Goal: Task Accomplishment & Management: Complete application form

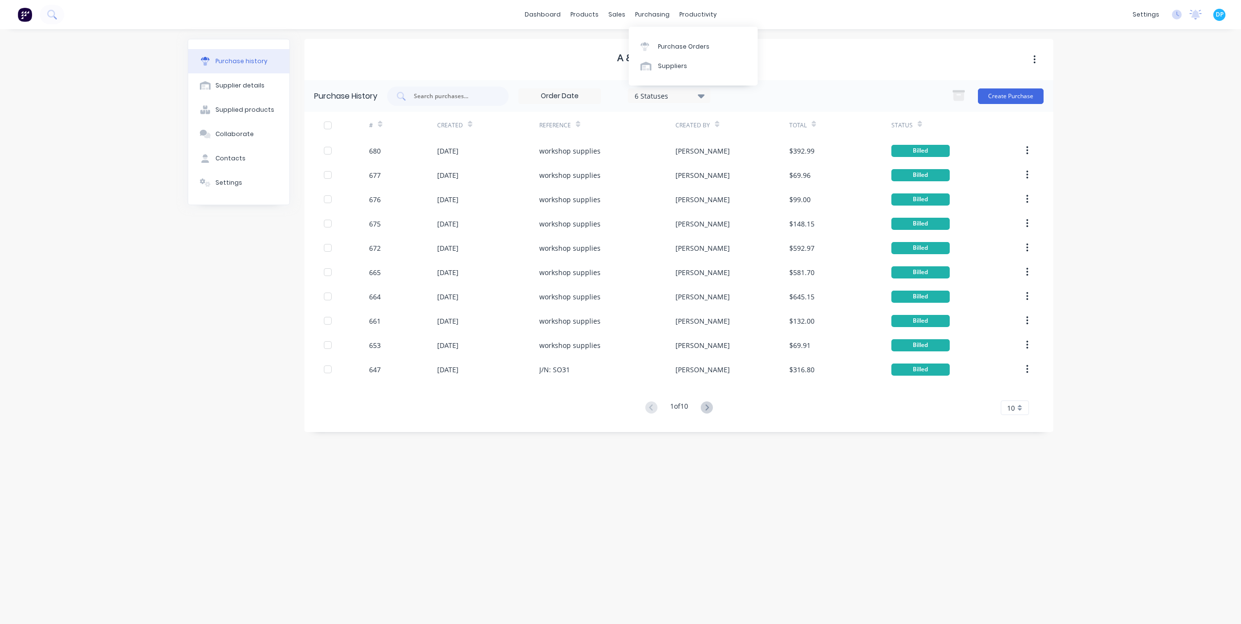
drag, startPoint x: 668, startPoint y: 65, endPoint x: 629, endPoint y: 88, distance: 44.5
click at [668, 65] on div "Suppliers" at bounding box center [672, 66] width 29 height 9
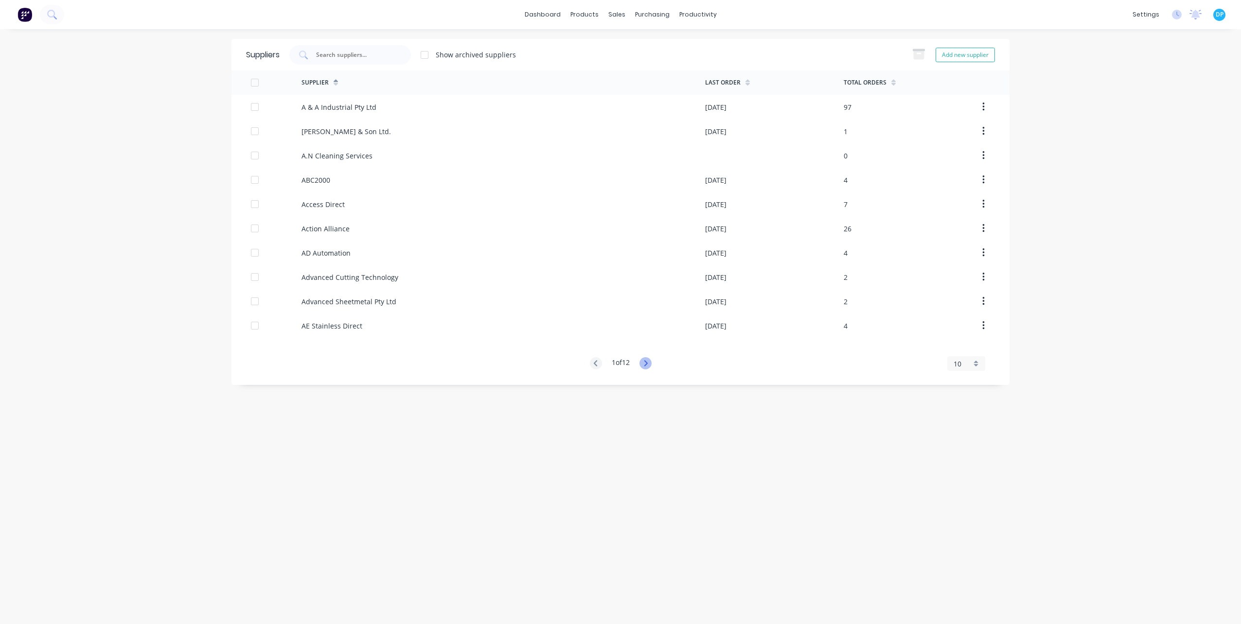
click at [649, 362] on icon at bounding box center [646, 363] width 12 height 12
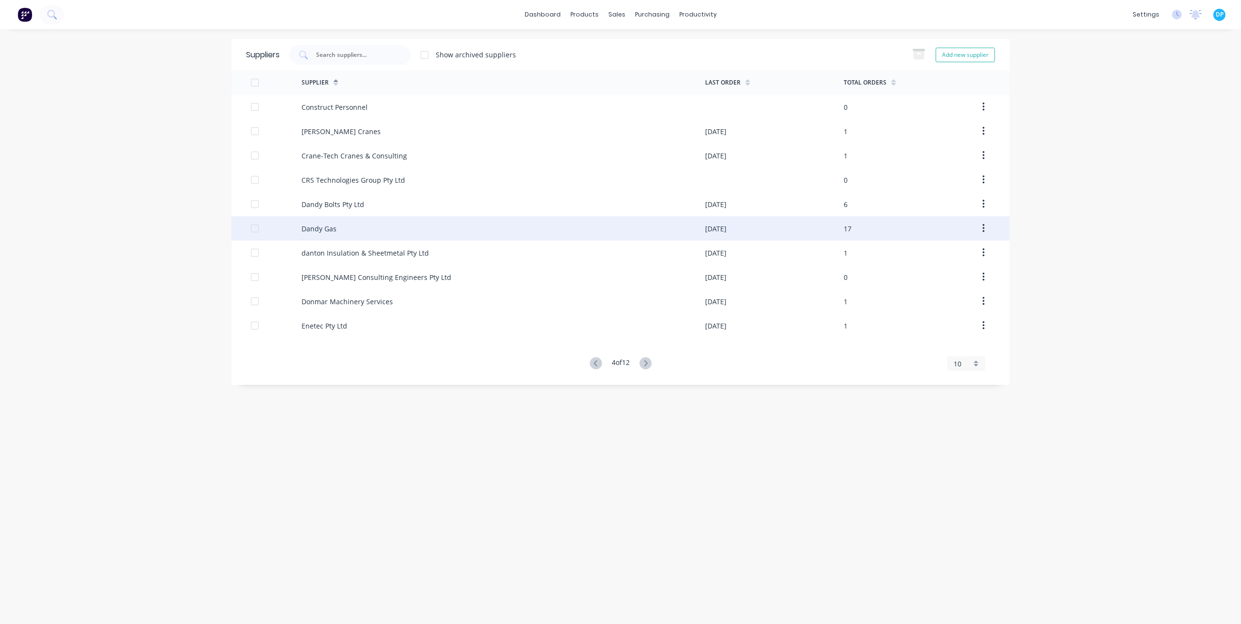
click at [331, 225] on div "Dandy Gas" at bounding box center [319, 229] width 35 height 10
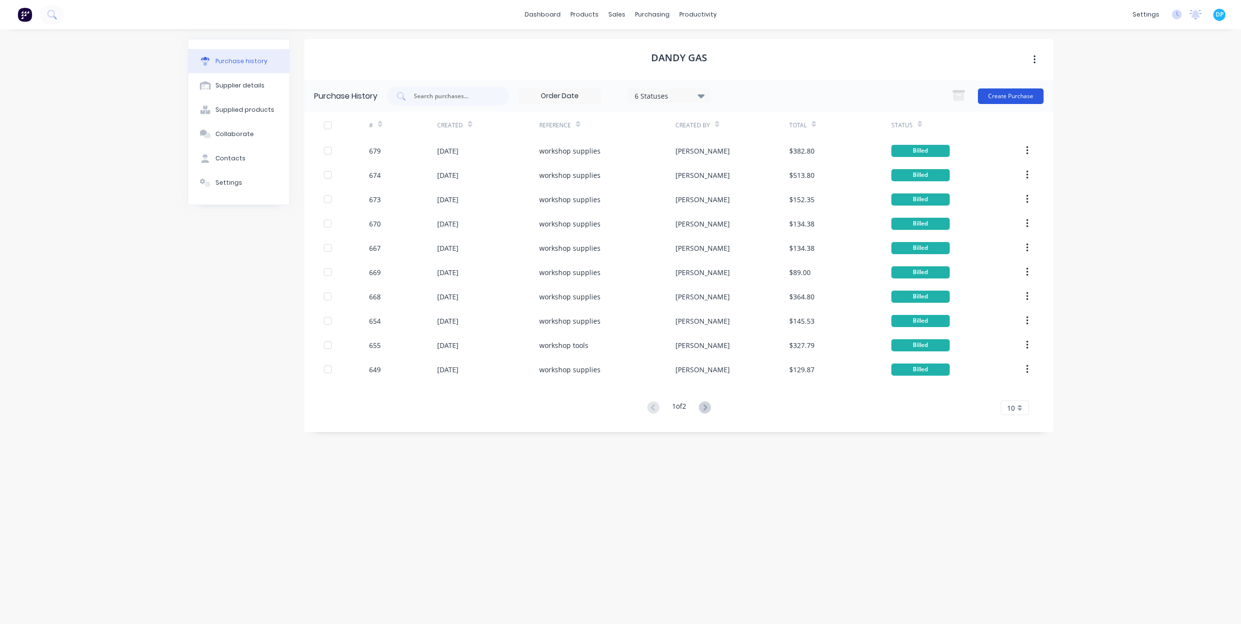
click at [998, 97] on button "Create Purchase" at bounding box center [1011, 97] width 66 height 16
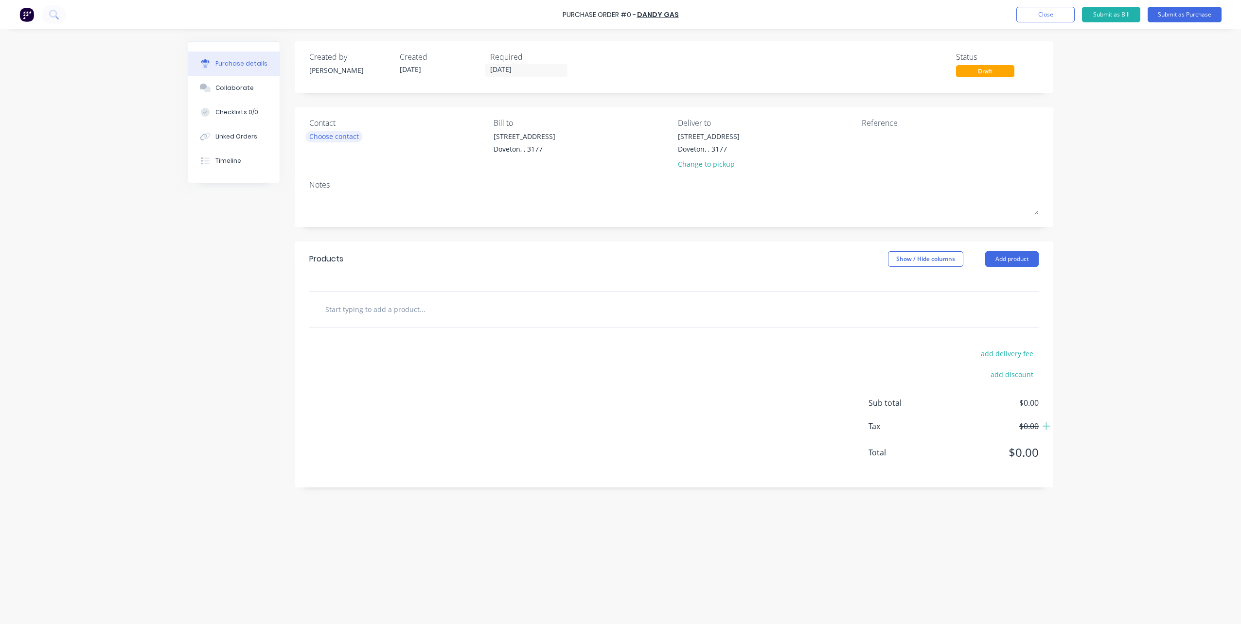
click at [338, 136] on div "Choose contact" at bounding box center [334, 136] width 50 height 10
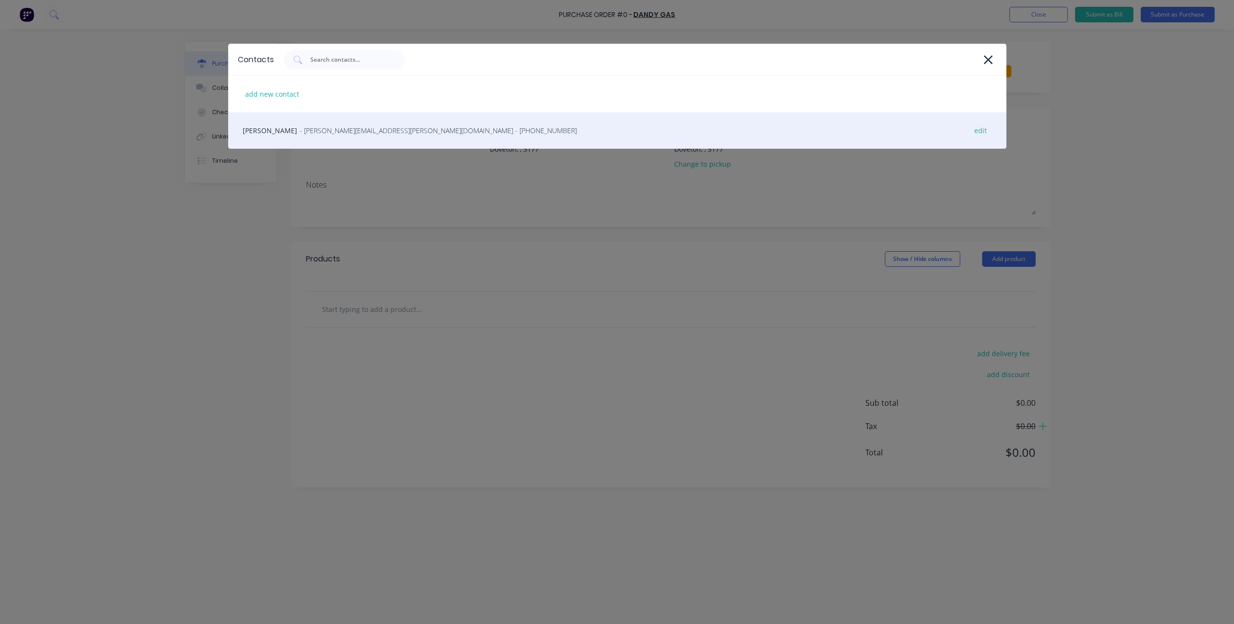
click at [329, 137] on div "[PERSON_NAME] - [PERSON_NAME][EMAIL_ADDRESS][PERSON_NAME][DOMAIN_NAME] - [PHONE…" at bounding box center [617, 130] width 778 height 36
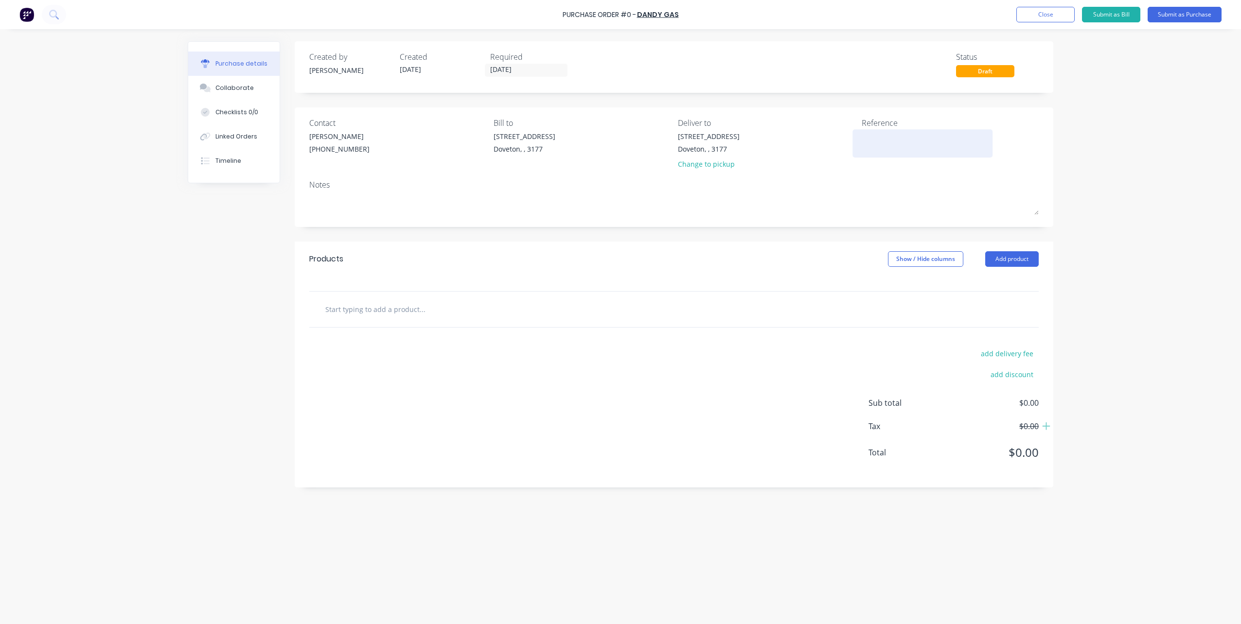
click at [896, 145] on textarea at bounding box center [923, 142] width 122 height 22
type textarea "workshop sup"
type textarea "x"
type textarea "workshop supp"
type textarea "x"
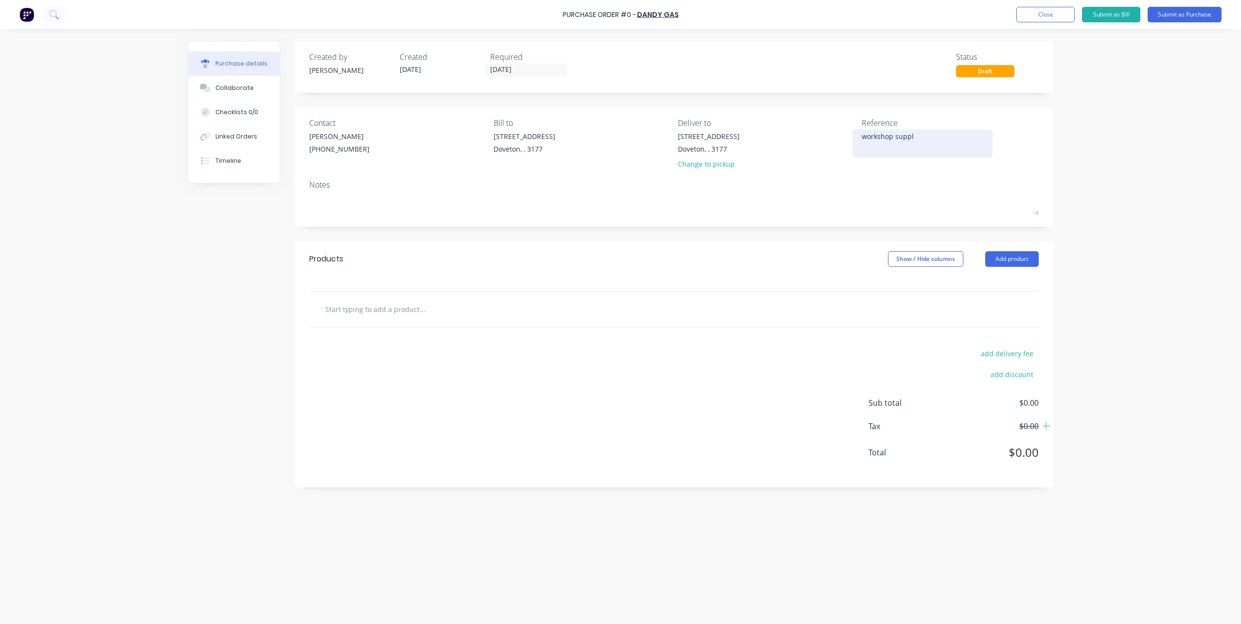
type textarea "workshop suppli"
type textarea "x"
type textarea "workshop supplie"
type textarea "x"
type textarea "workshop supplies"
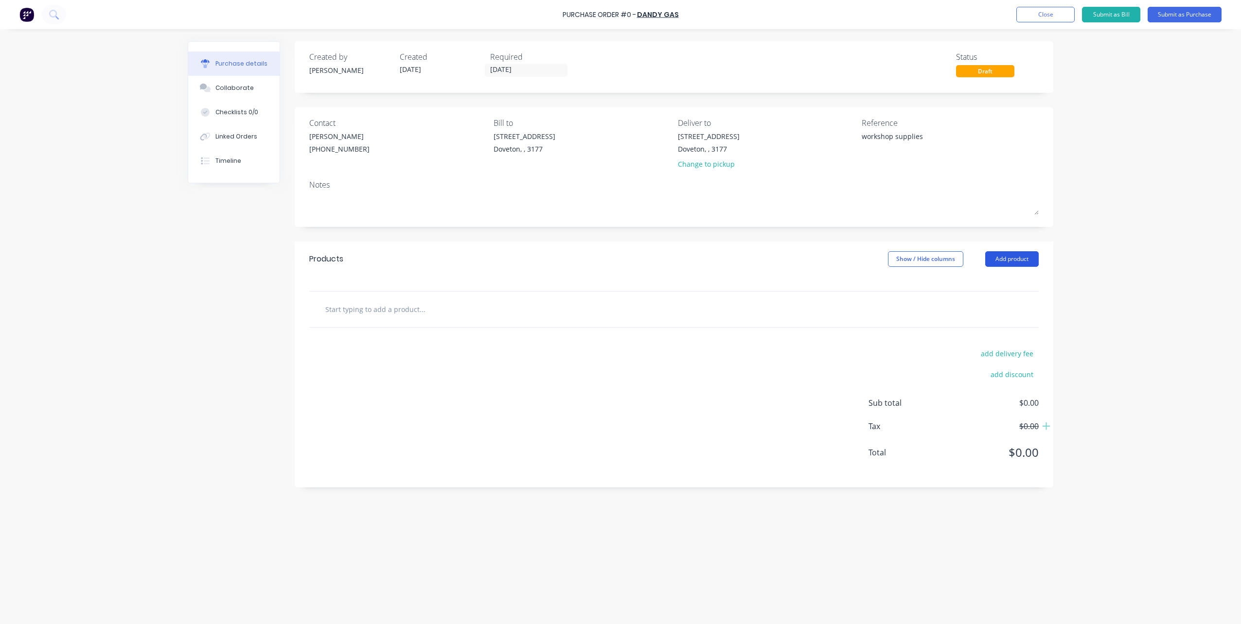
type textarea "x"
type textarea "workshop supplies"
click at [1014, 258] on button "Add product" at bounding box center [1011, 259] width 53 height 16
click at [1003, 301] on div "Basic product" at bounding box center [992, 304] width 75 height 14
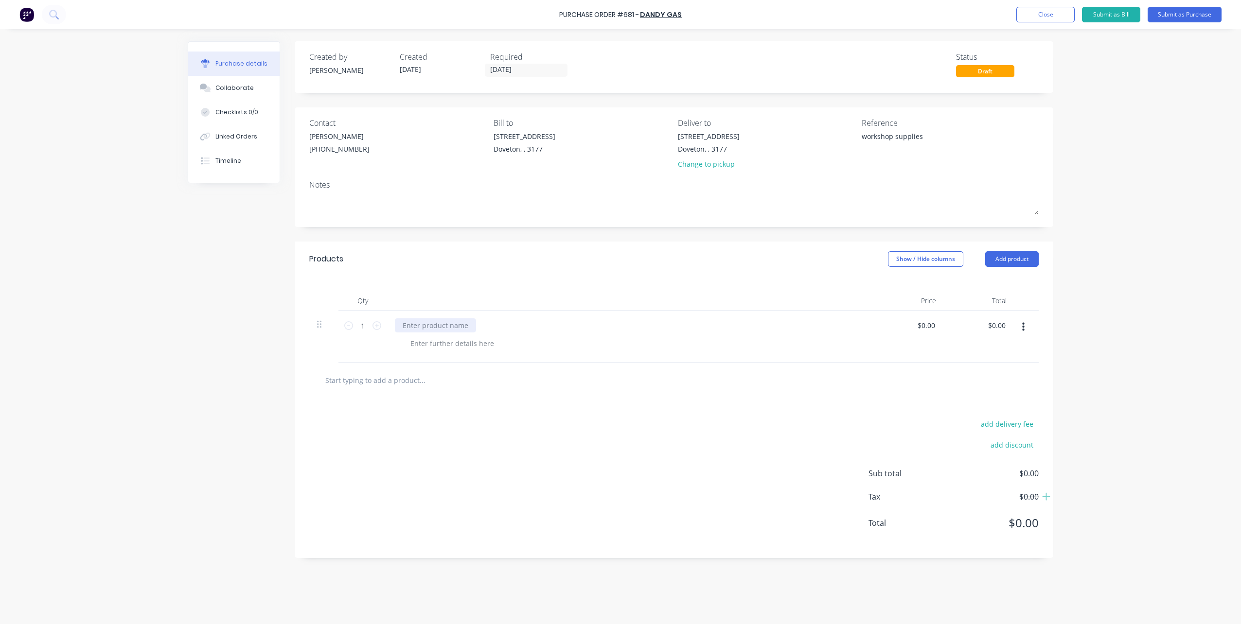
click at [454, 328] on div at bounding box center [435, 326] width 81 height 14
type textarea "x"
click at [448, 327] on div at bounding box center [435, 326] width 81 height 14
paste div
type textarea "x"
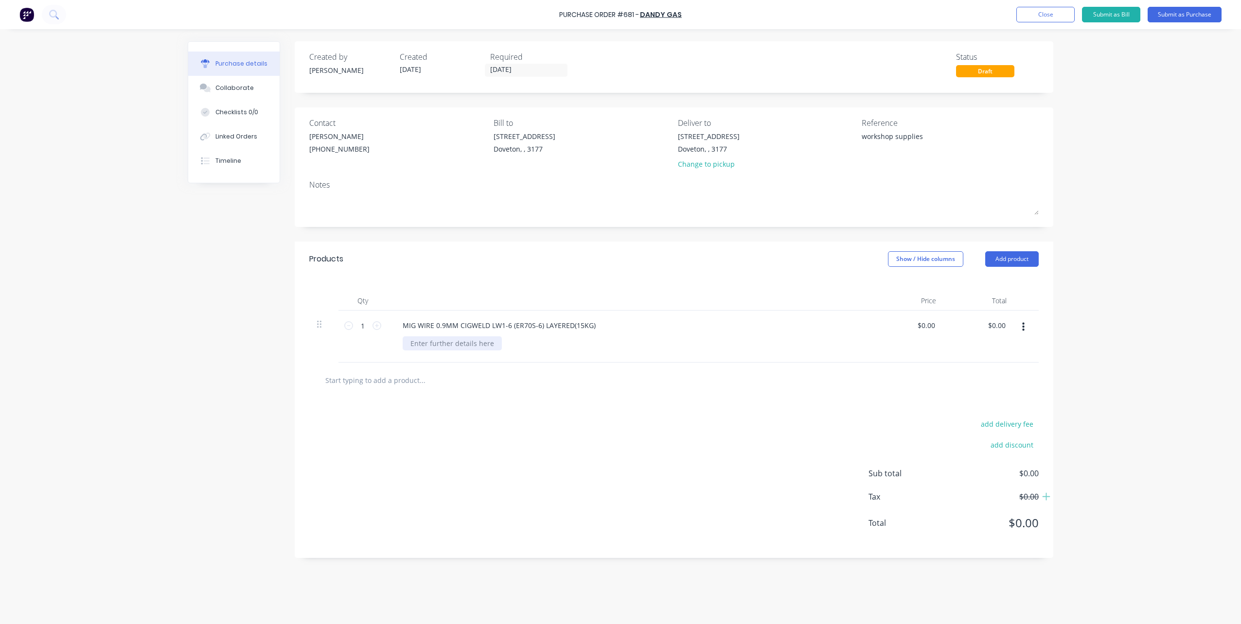
click at [418, 342] on div at bounding box center [452, 344] width 99 height 14
click at [438, 345] on div "Part No:" at bounding box center [424, 344] width 42 height 14
click at [373, 339] on div "1 1" at bounding box center [362, 337] width 49 height 52
click at [376, 323] on icon at bounding box center [377, 325] width 9 height 9
type textarea "x"
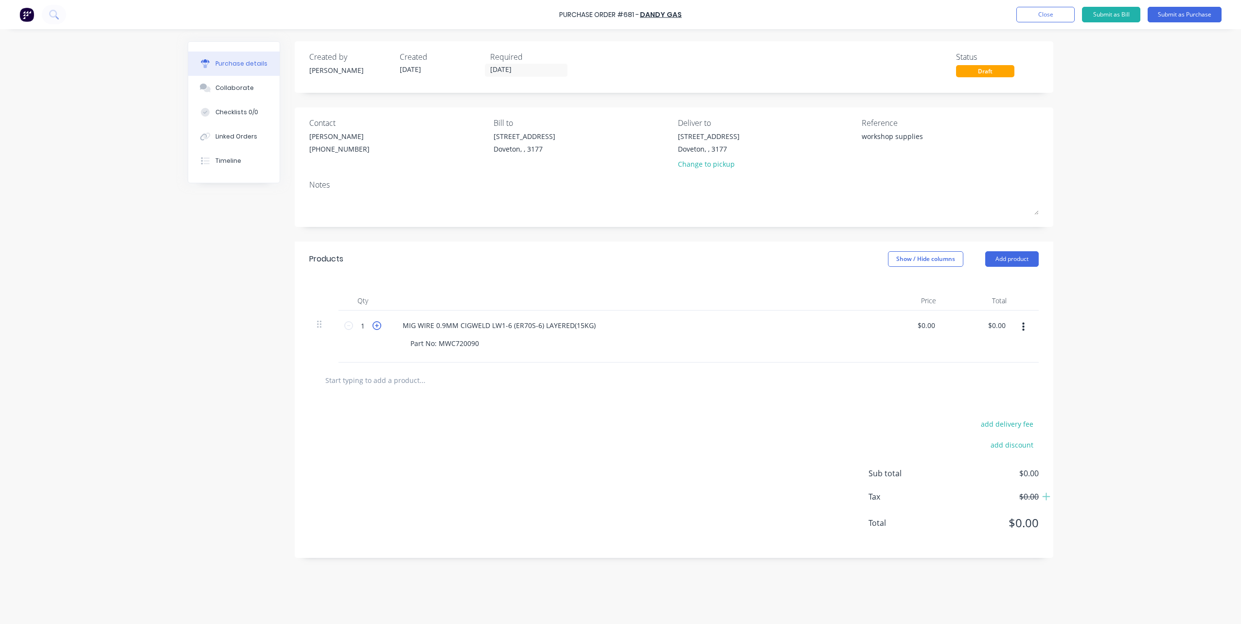
type input "2"
click at [376, 323] on icon at bounding box center [377, 325] width 9 height 9
type textarea "x"
type input "3"
click at [376, 323] on icon at bounding box center [377, 325] width 9 height 9
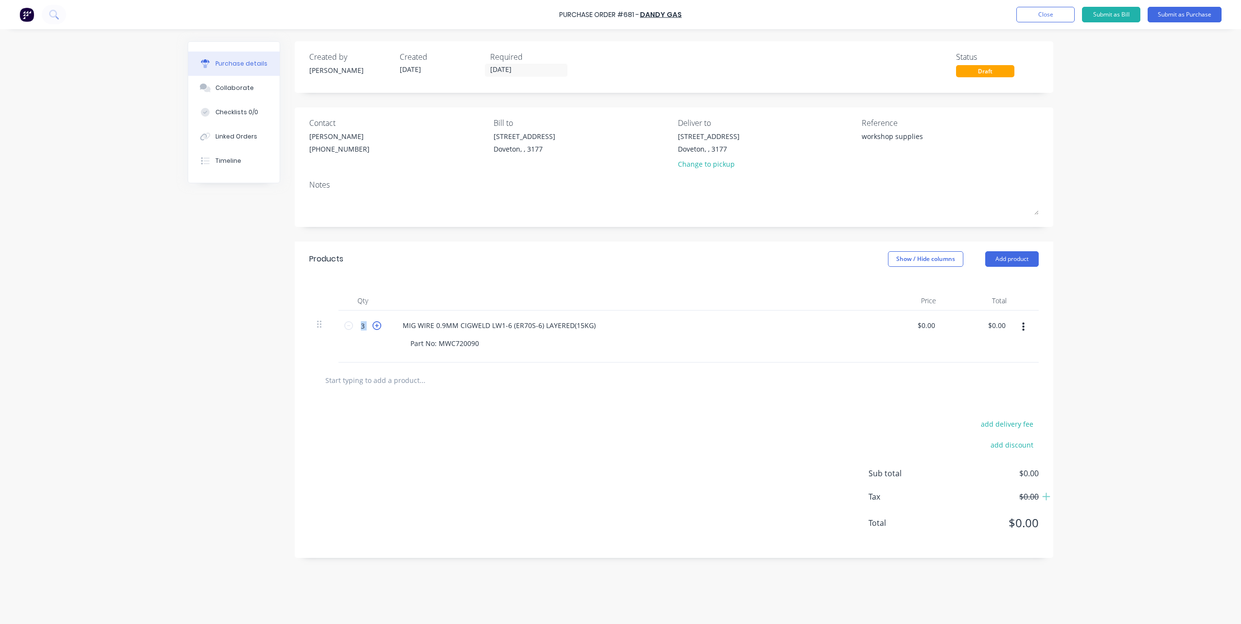
type textarea "x"
type input "4"
click at [376, 323] on icon at bounding box center [377, 325] width 9 height 9
type textarea "x"
type input "5"
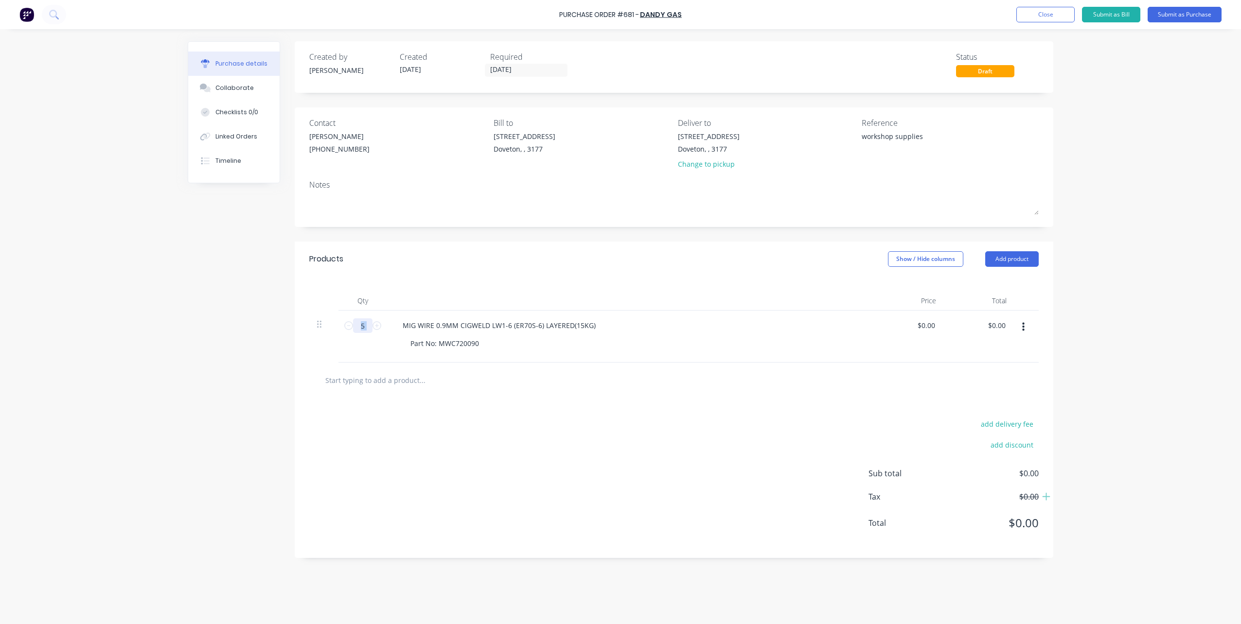
click at [366, 325] on input "5" at bounding box center [362, 326] width 19 height 15
click at [356, 325] on input "5" at bounding box center [362, 326] width 19 height 15
click at [351, 326] on icon at bounding box center [348, 325] width 9 height 9
type textarea "x"
type input "4"
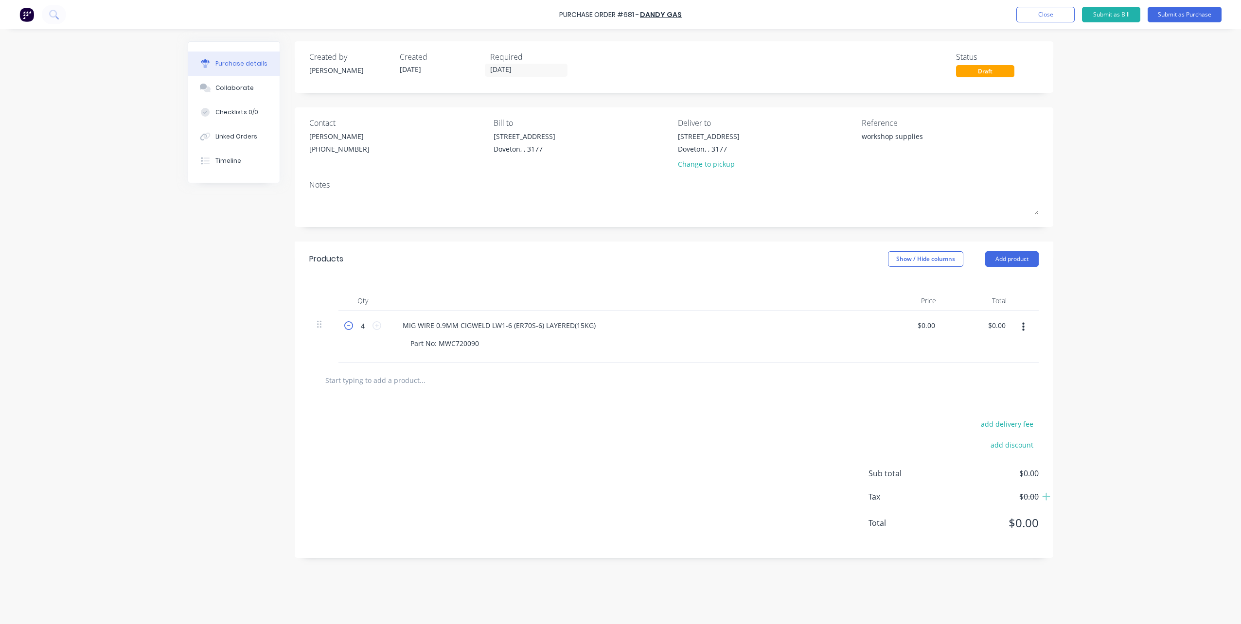
click at [351, 326] on icon at bounding box center [348, 325] width 9 height 9
type textarea "x"
type input "3"
click at [351, 326] on icon at bounding box center [348, 325] width 9 height 9
type textarea "x"
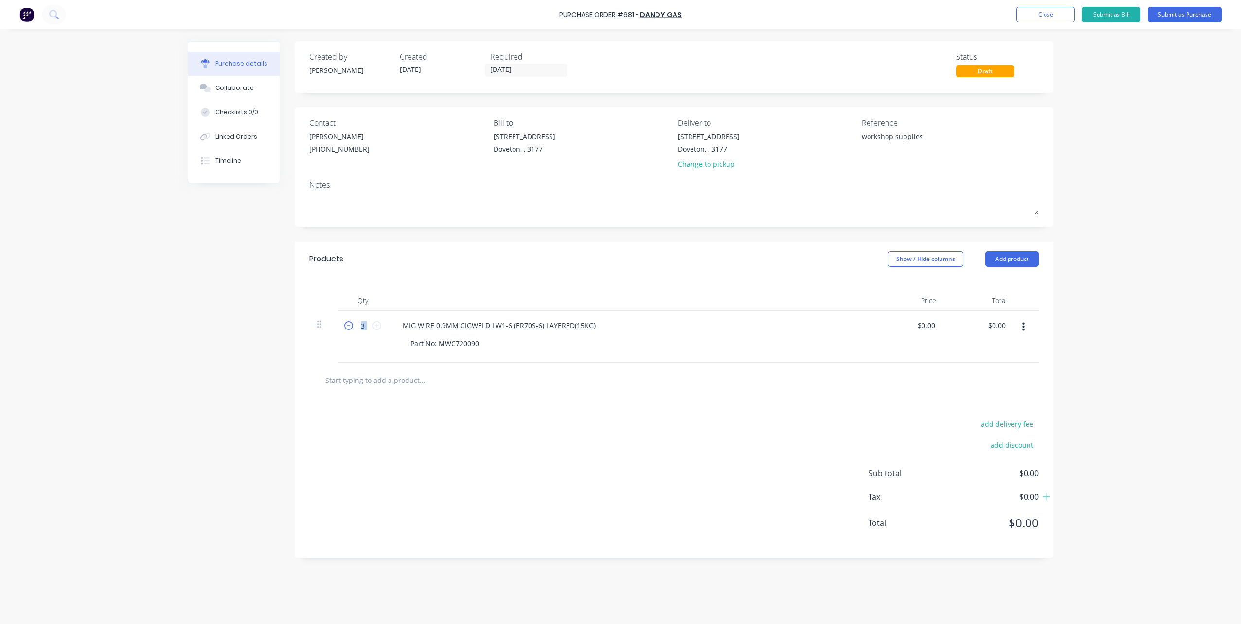
type input "2"
click at [351, 326] on icon at bounding box center [348, 325] width 9 height 9
type textarea "x"
type input "1"
click at [351, 326] on icon at bounding box center [348, 325] width 9 height 9
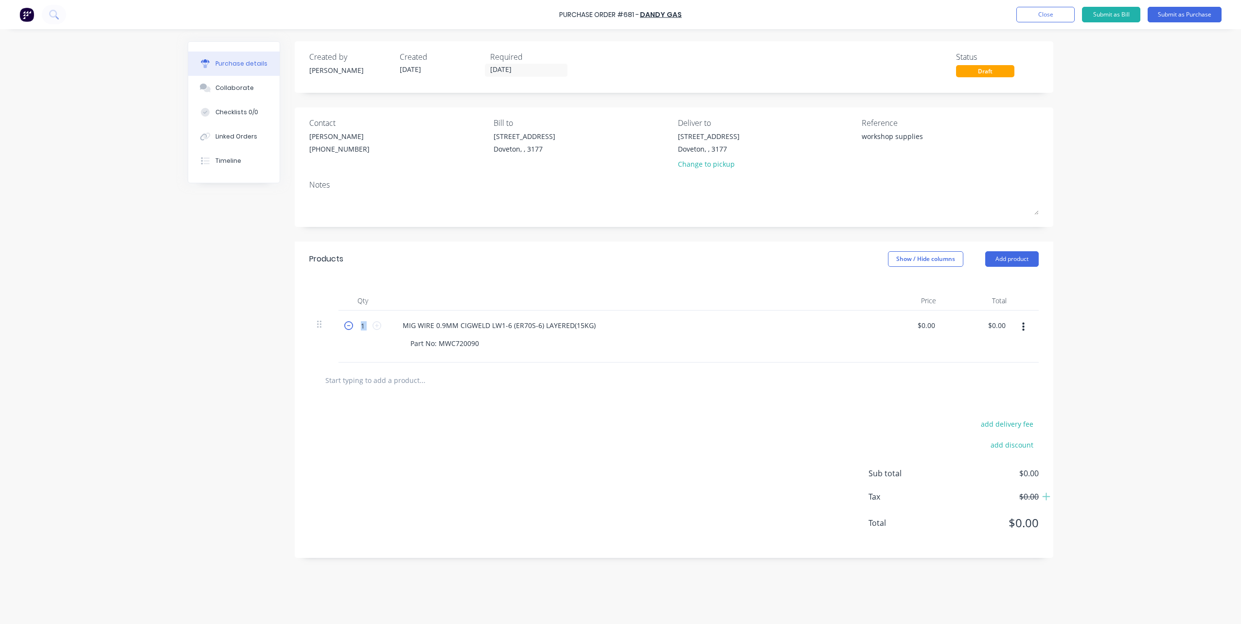
type textarea "x"
type input "0"
click at [351, 326] on icon at bounding box center [348, 325] width 9 height 9
drag, startPoint x: 914, startPoint y: 325, endPoint x: 956, endPoint y: 326, distance: 41.8
click at [956, 326] on div "0 0 MIG WIRE 0.9MM CIGWELD LW1-6 (ER70S-6) LAYERED(15KG) Part No: MWC720090 $0.…" at bounding box center [673, 337] width 729 height 52
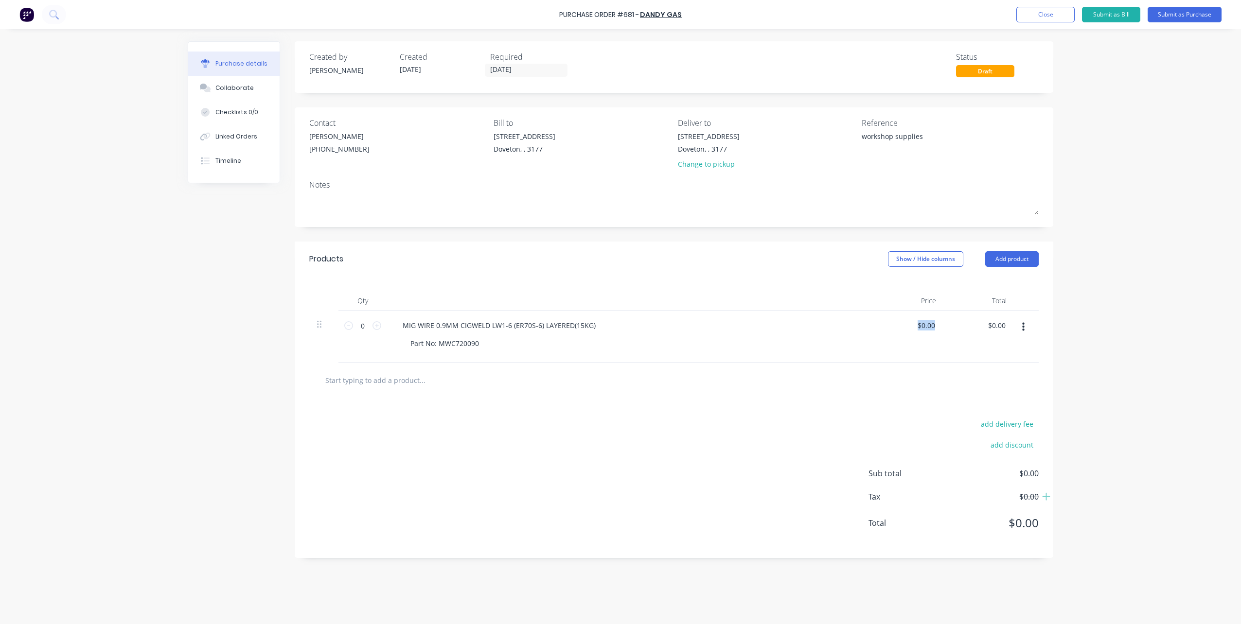
click at [944, 327] on div "$0.00 $0.00" at bounding box center [979, 337] width 71 height 52
drag, startPoint x: 381, startPoint y: 327, endPoint x: 361, endPoint y: 327, distance: 19.9
click at [381, 327] on div "0 0" at bounding box center [362, 337] width 49 height 52
click at [361, 327] on input "0" at bounding box center [362, 326] width 19 height 15
type textarea "x"
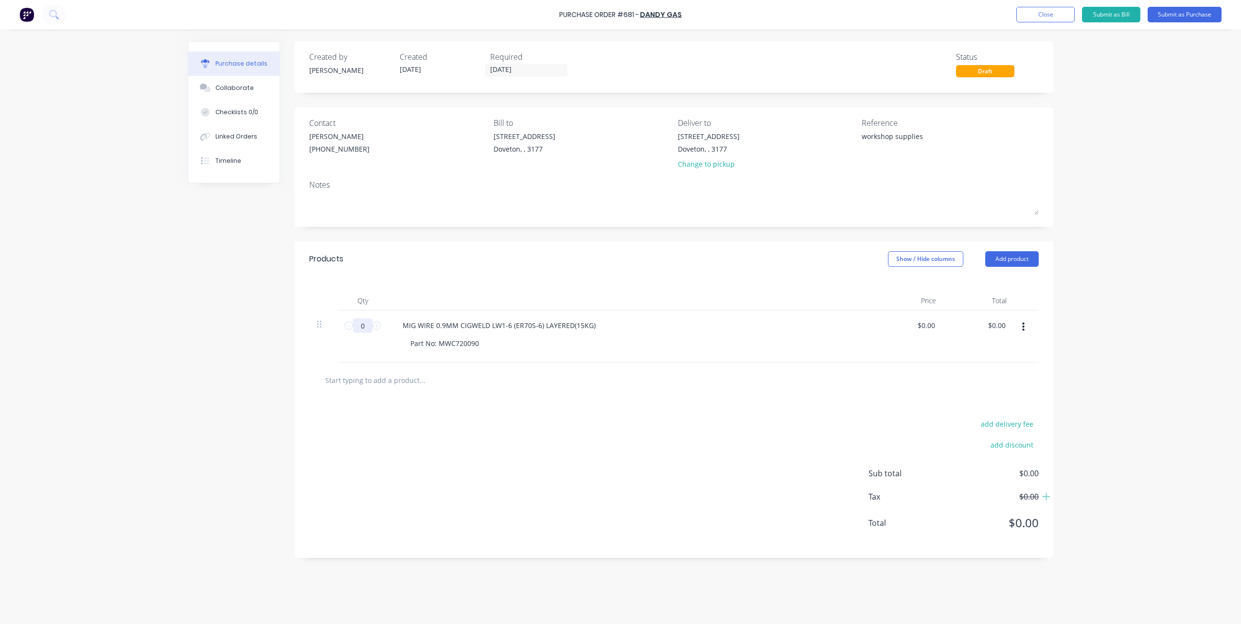
type input "9"
type textarea "x"
type input "90"
type textarea "x"
type input "90"
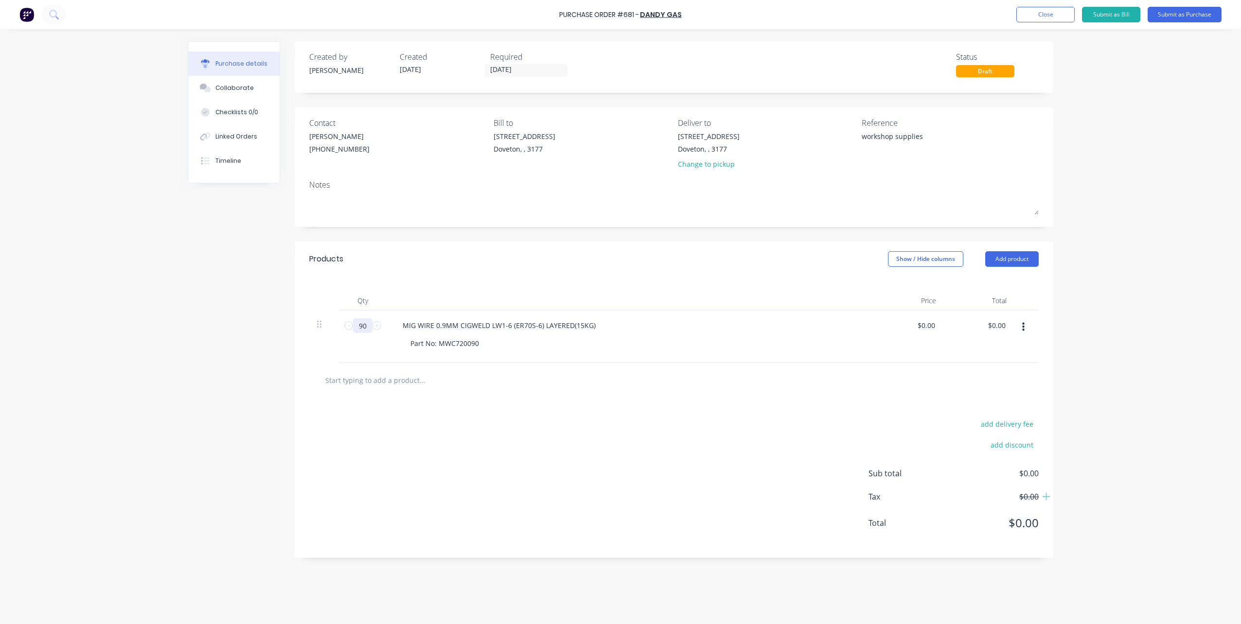
type textarea "x"
type input "0.0000"
type textarea "x"
type input "0"
click at [918, 329] on div "0 $0.00" at bounding box center [908, 337] width 71 height 52
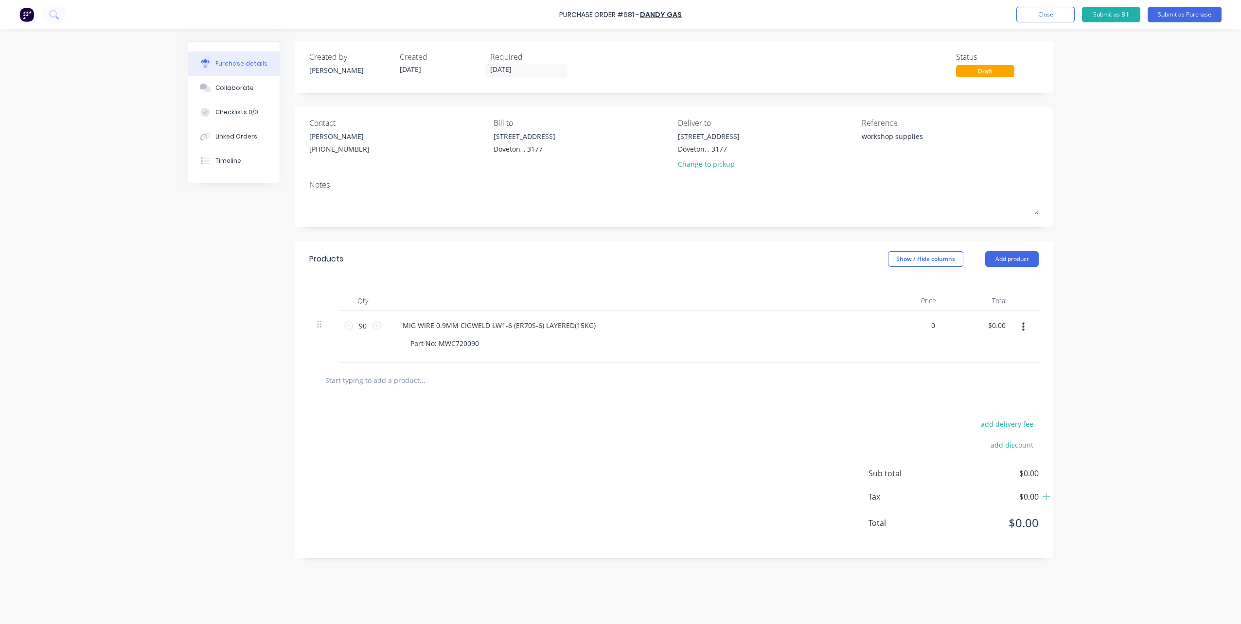
type textarea "x"
type input "3.64"
type textarea "x"
type input "$3.64"
type input "327.60"
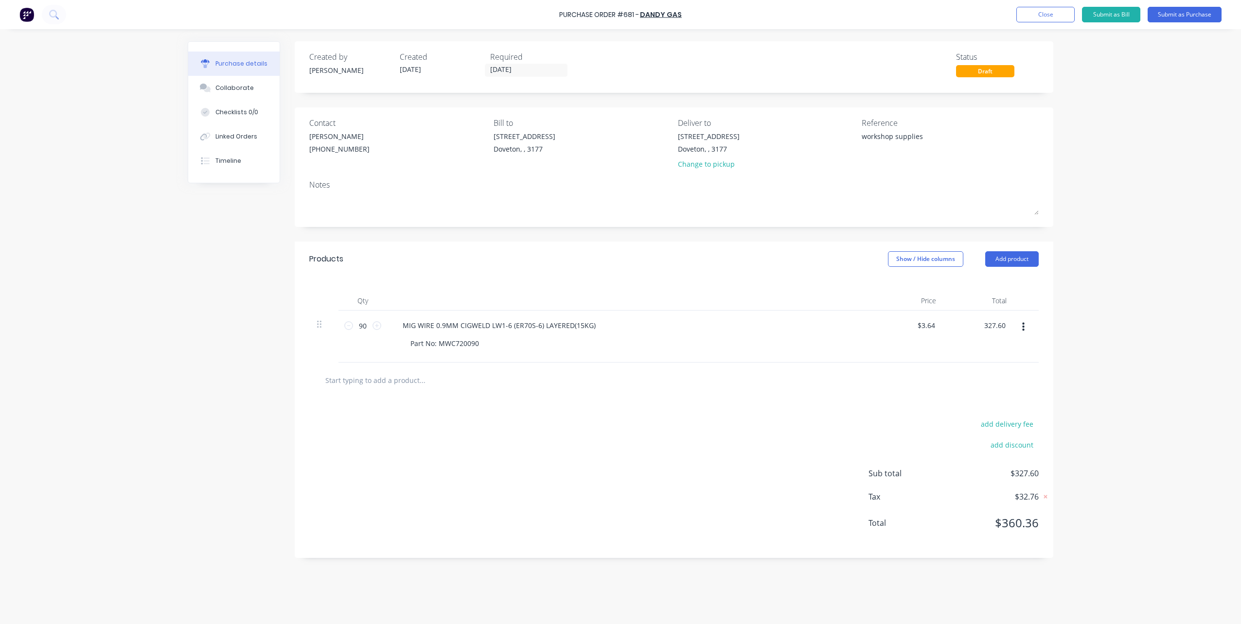
type textarea "x"
type input "327.60"
type textarea "x"
type input "327.60"
drag, startPoint x: 877, startPoint y: 390, endPoint x: 1024, endPoint y: 264, distance: 193.5
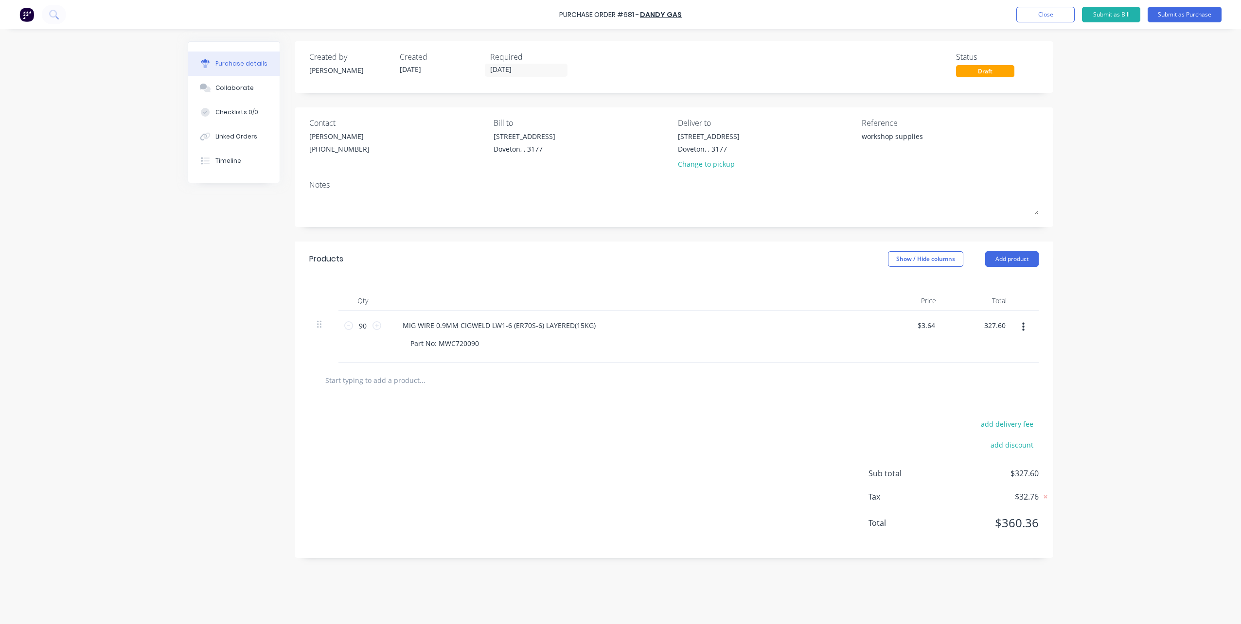
click at [877, 390] on div at bounding box center [673, 381] width 729 height 36
type textarea "x"
type input "$327.60"
click at [1023, 259] on button "Add product" at bounding box center [1011, 259] width 53 height 16
drag, startPoint x: 990, startPoint y: 299, endPoint x: 547, endPoint y: 362, distance: 447.6
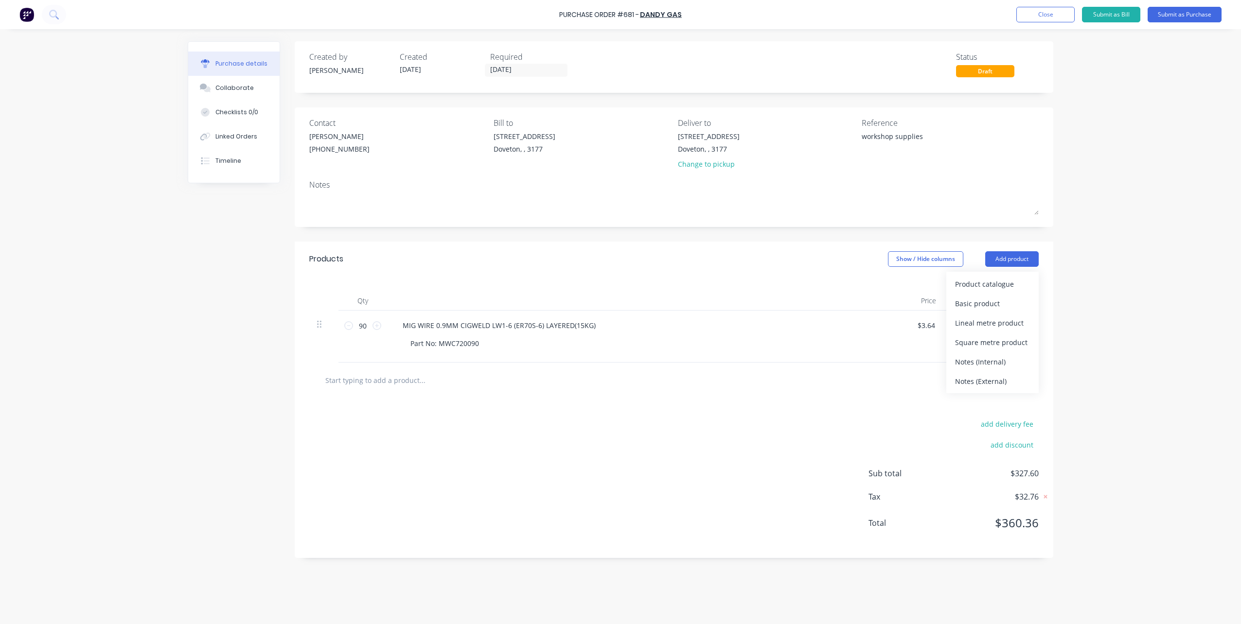
click at [990, 299] on div "Basic product" at bounding box center [992, 304] width 75 height 14
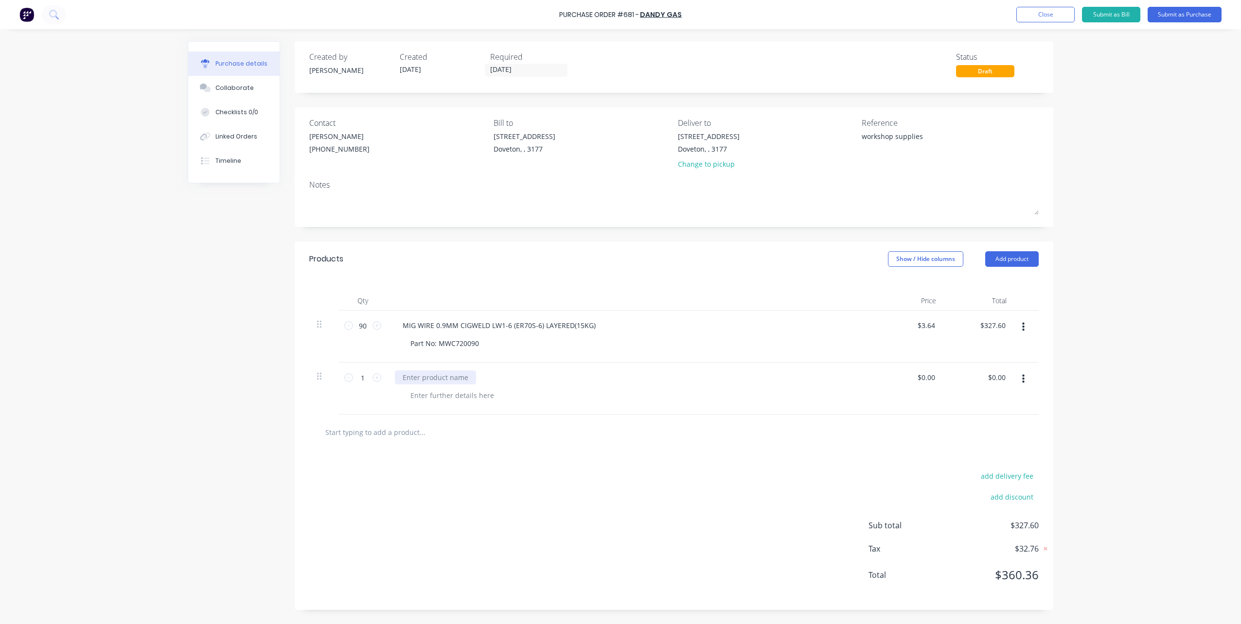
type textarea "x"
click at [405, 374] on div at bounding box center [435, 378] width 81 height 14
paste div
drag, startPoint x: 479, startPoint y: 344, endPoint x: 394, endPoint y: 345, distance: 84.6
click at [394, 345] on div "MIG WIRE 0.9MM CIGWELD LW1-6 (ER70S-6) LAYERED(15KG) Part No: MWC720090" at bounding box center [630, 337] width 486 height 52
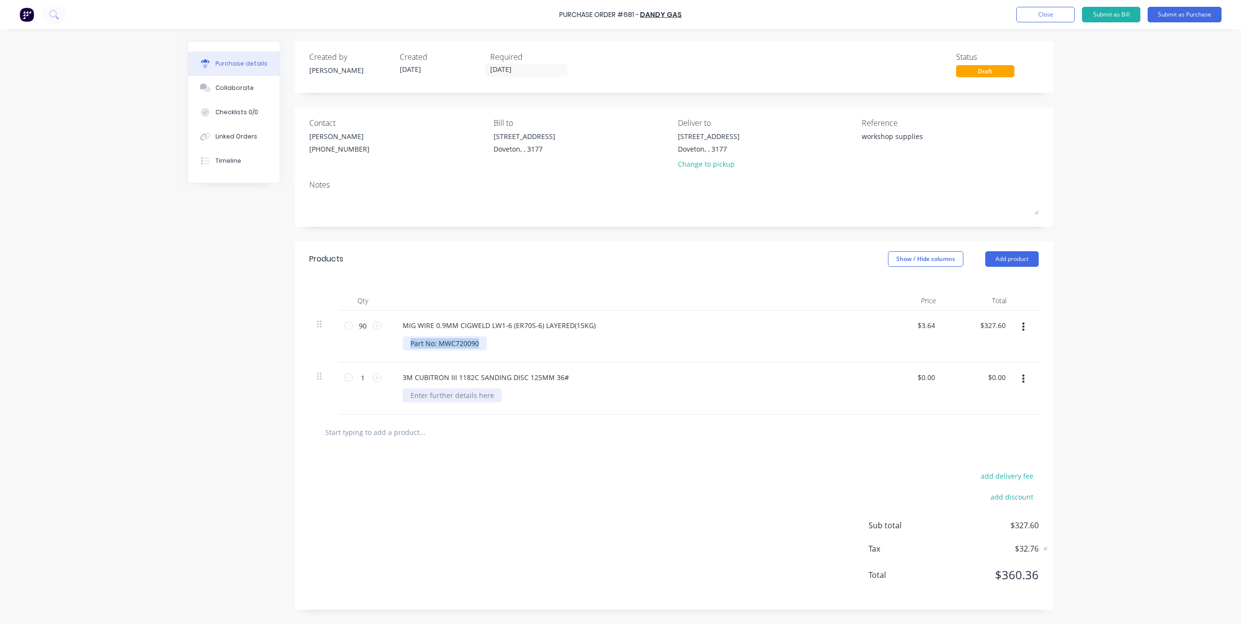
copy div "Part No: MWC720090"
type textarea "x"
click at [454, 398] on div at bounding box center [452, 396] width 99 height 14
paste div
drag, startPoint x: 439, startPoint y: 397, endPoint x: 531, endPoint y: 397, distance: 92.4
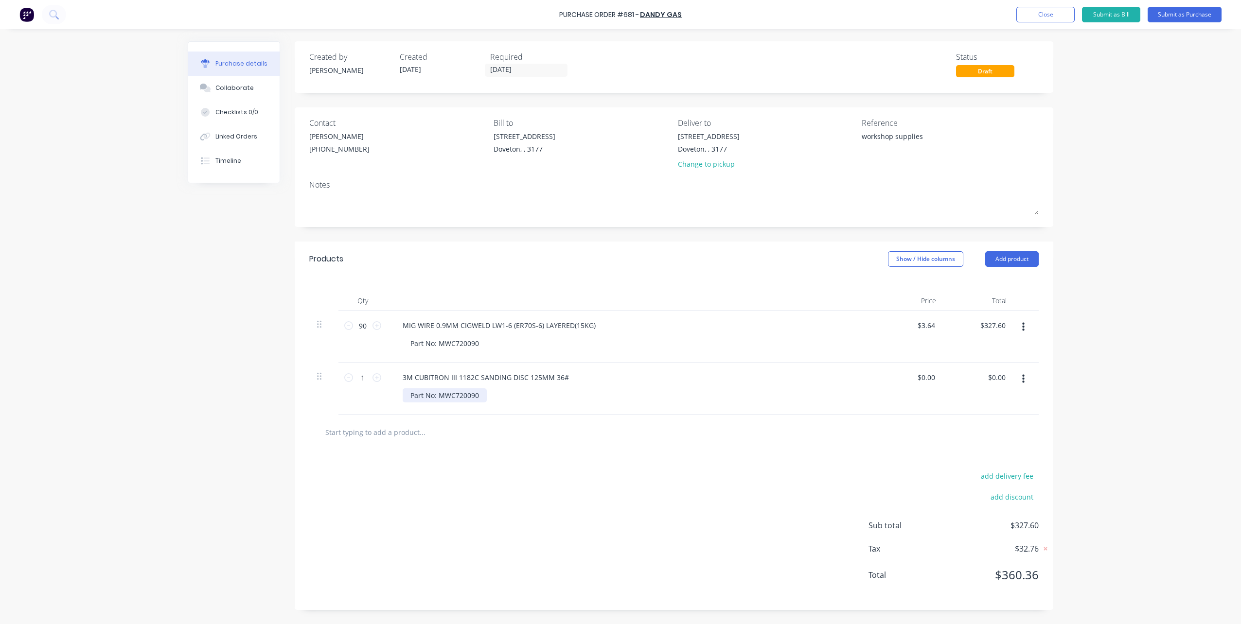
click at [531, 397] on div "Part No: MWC720090" at bounding box center [634, 396] width 463 height 14
drag, startPoint x: 371, startPoint y: 379, endPoint x: 351, endPoint y: 379, distance: 19.5
click at [351, 379] on div "1 1" at bounding box center [362, 378] width 33 height 15
type textarea "x"
type input "2"
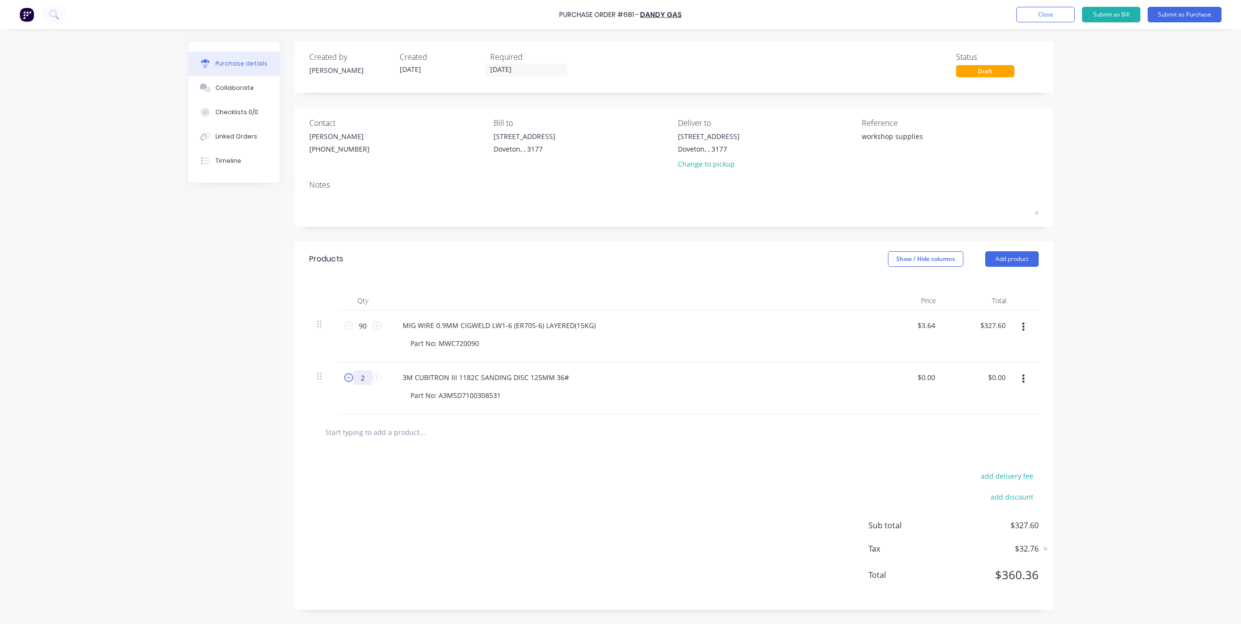
type textarea "x"
type input "25"
type textarea "x"
type input "25"
type textarea "x"
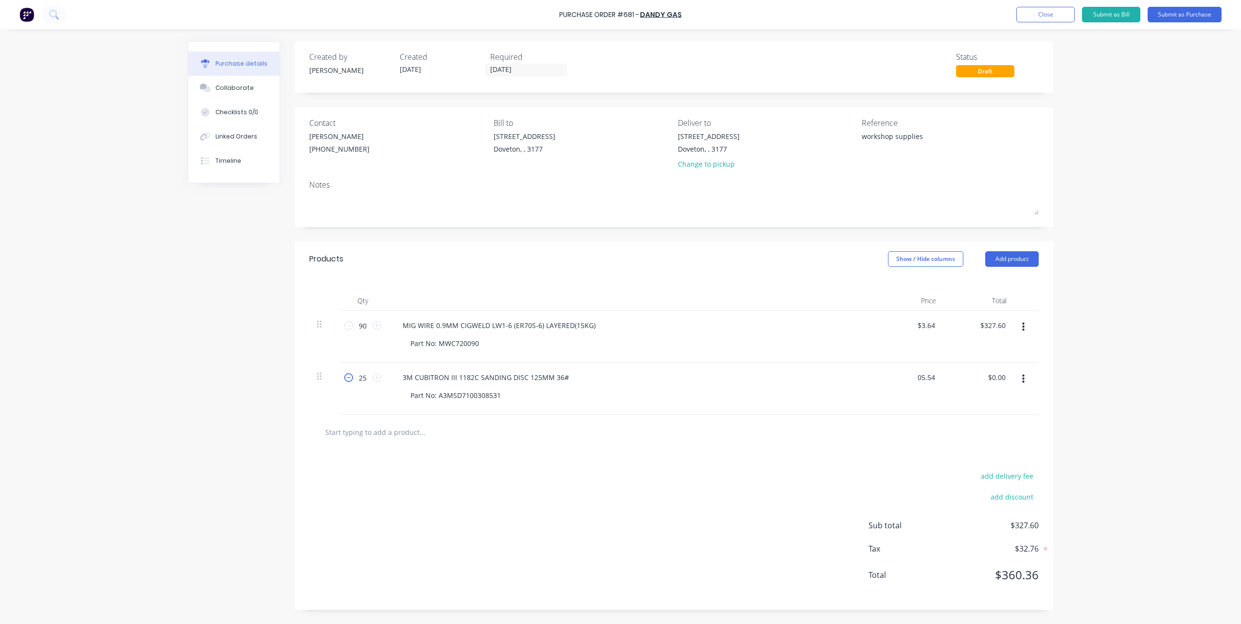
type input "05.54"
type textarea "x"
type input "$5.54"
type input "138.50"
type textarea "x"
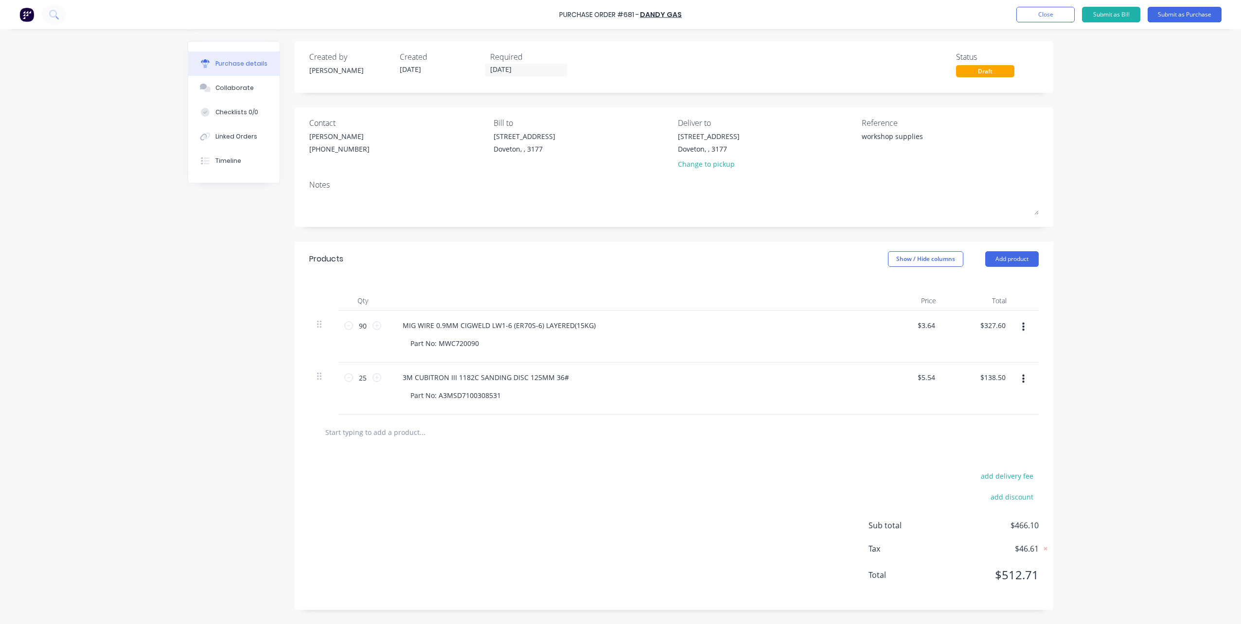
type input "138.50"
drag, startPoint x: 418, startPoint y: 456, endPoint x: 391, endPoint y: 388, distance: 73.3
click at [418, 456] on div "add delivery fee add discount Sub total $466.10 Tax $46.61 Total $512.71" at bounding box center [674, 530] width 759 height 160
type textarea "x"
type input "$138.50"
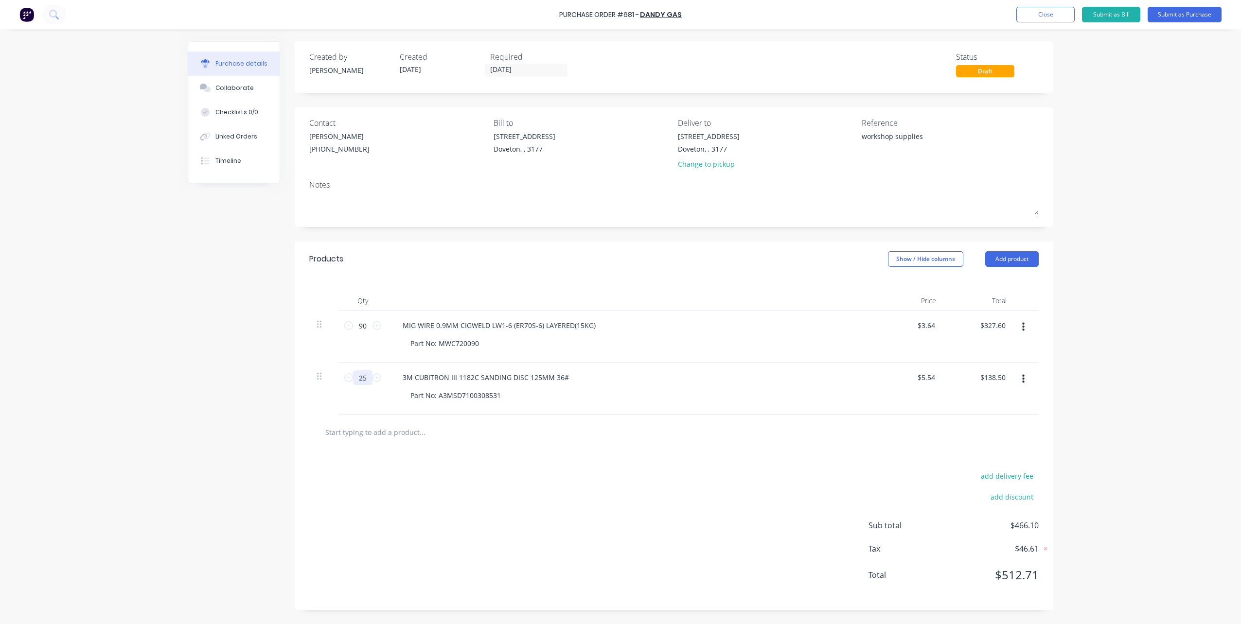
drag, startPoint x: 368, startPoint y: 380, endPoint x: 329, endPoint y: 379, distance: 38.9
click at [329, 379] on div "25 25 3M CUBITRON III 1182C SANDING DISC 125MM 36# Part No: A3MSD7100308531 $5.…" at bounding box center [673, 389] width 729 height 52
type textarea "x"
type input "5"
type input "$27.70"
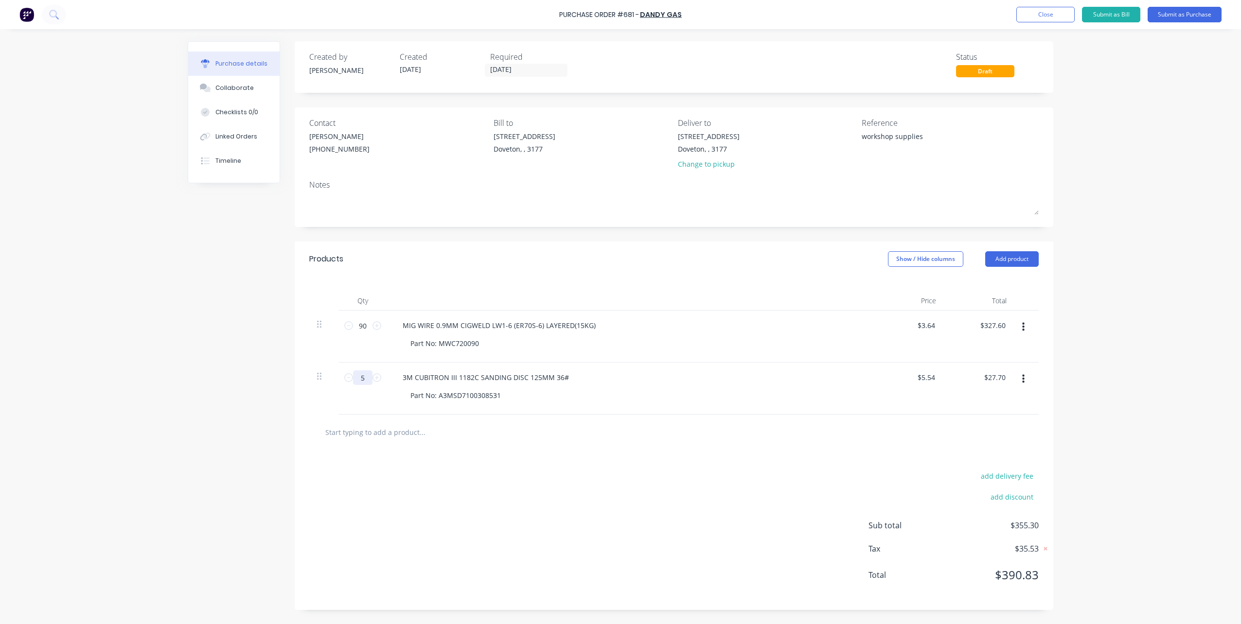
type textarea "x"
type input "50"
type input "$277.00"
type textarea "x"
type input "50"
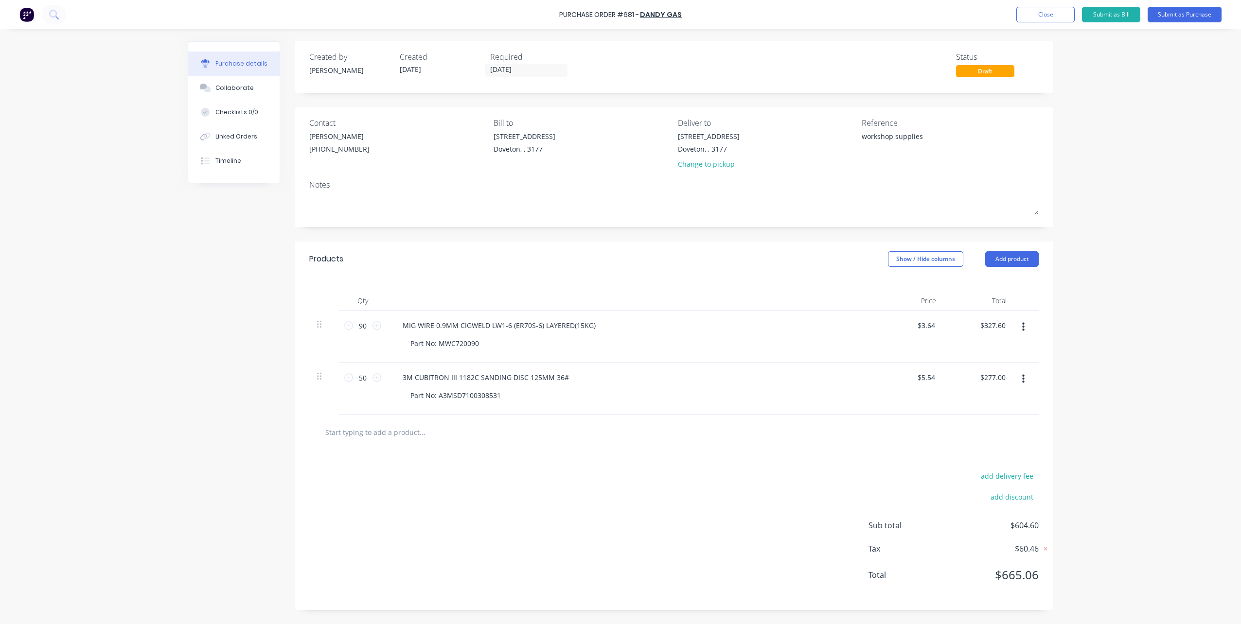
click at [467, 473] on div "add delivery fee add discount Sub total $604.60 Tax $60.46 Total $665.06" at bounding box center [674, 530] width 759 height 160
click at [588, 450] on div "add delivery fee add discount Sub total $604.60 Tax $60.46 Total $665.06" at bounding box center [674, 530] width 759 height 160
click at [651, 439] on div at bounding box center [674, 432] width 714 height 19
click at [1180, 14] on button "Submit as Purchase" at bounding box center [1185, 15] width 74 height 16
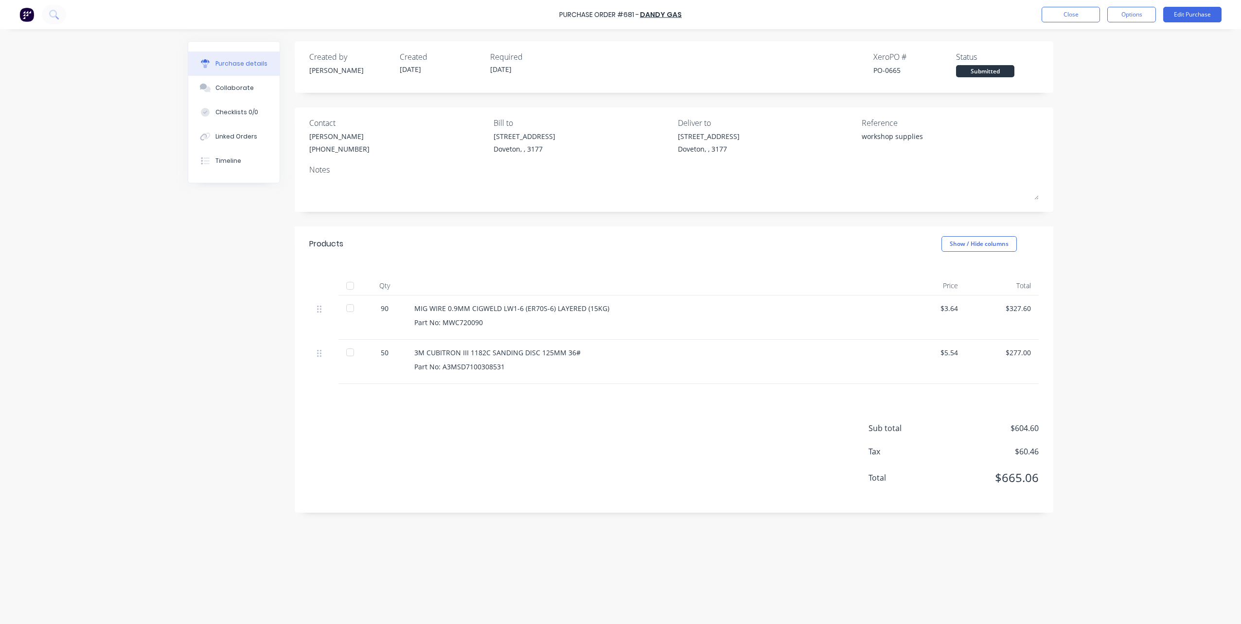
click at [95, 204] on div "Purchase Order #681 - Dandy Gas Close Options Edit Purchase Purchase details Co…" at bounding box center [620, 312] width 1241 height 624
drag, startPoint x: 230, startPoint y: 307, endPoint x: 936, endPoint y: 171, distance: 719.1
click at [230, 307] on div "Created by [PERSON_NAME] Created [DATE] Required [DATE] Xero PO # PO-0665 Statu…" at bounding box center [621, 324] width 866 height 566
drag, startPoint x: 1131, startPoint y: 12, endPoint x: 1130, endPoint y: 17, distance: 5.1
click at [1131, 12] on button "Options" at bounding box center [1131, 15] width 49 height 16
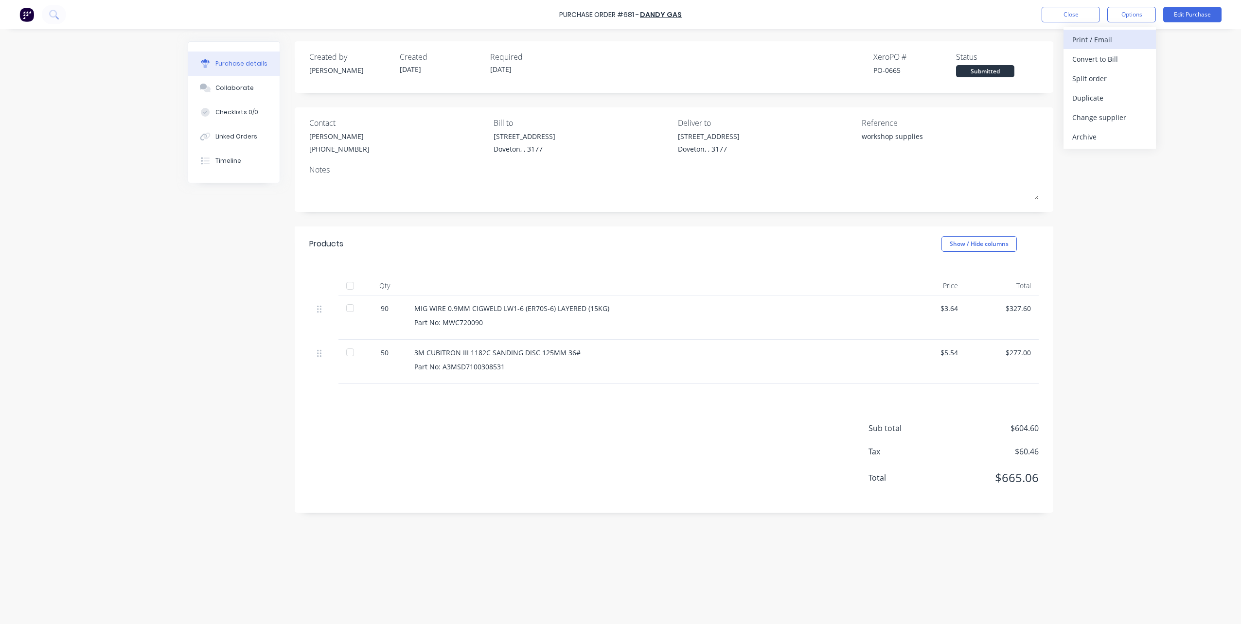
click at [1121, 38] on div "Print / Email" at bounding box center [1109, 40] width 75 height 14
click at [1111, 58] on div "With pricing" at bounding box center [1109, 59] width 75 height 14
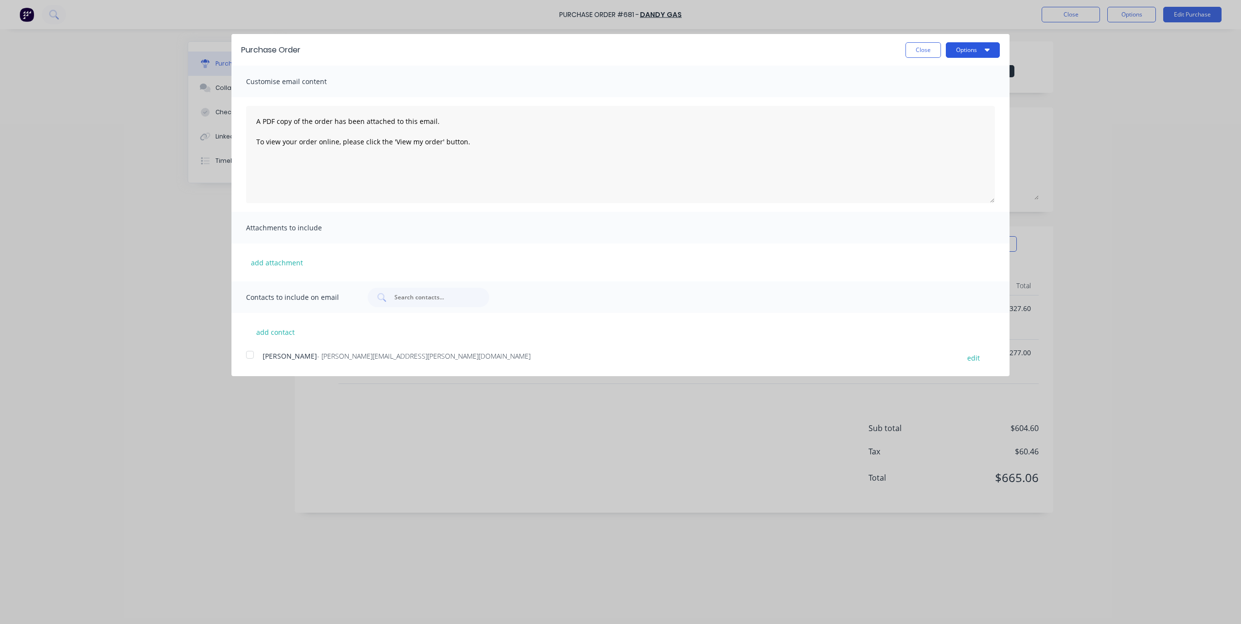
click at [957, 49] on button "Options" at bounding box center [973, 50] width 54 height 16
click at [958, 66] on button "Print" at bounding box center [953, 74] width 92 height 19
click at [915, 45] on button "Close" at bounding box center [924, 50] width 36 height 16
type textarea "x"
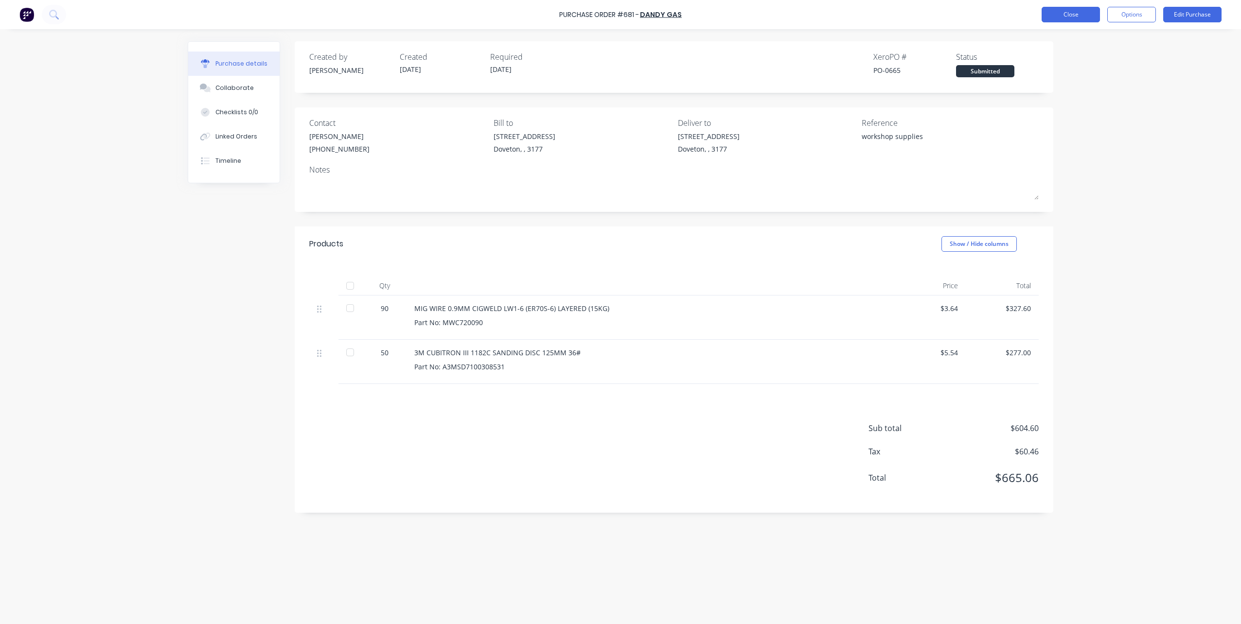
click at [1056, 21] on button "Close" at bounding box center [1071, 15] width 58 height 16
